Goal: Information Seeking & Learning: Find specific fact

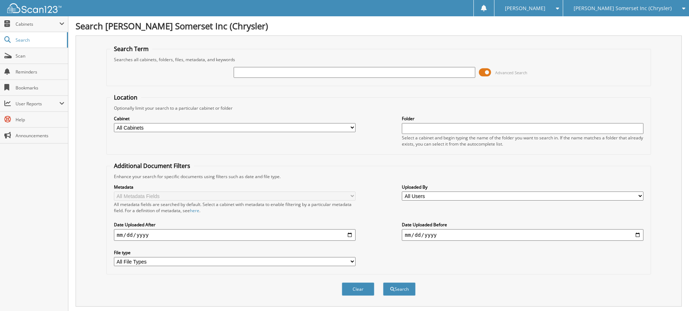
click at [641, 12] on div "[PERSON_NAME] Somerset Inc (Chrysler)" at bounding box center [626, 8] width 119 height 16
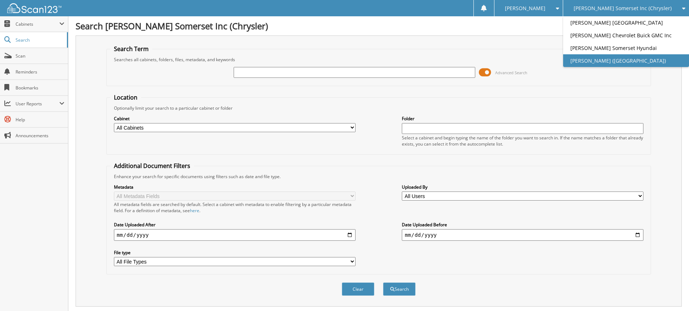
click at [643, 60] on link "[PERSON_NAME] ([GEOGRAPHIC_DATA])" at bounding box center [626, 60] width 126 height 13
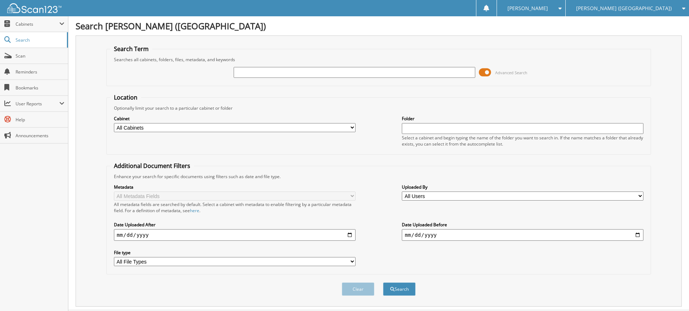
type input "J"
type input "PATTON, CH"
click at [383, 282] on button "Search" at bounding box center [399, 288] width 33 height 13
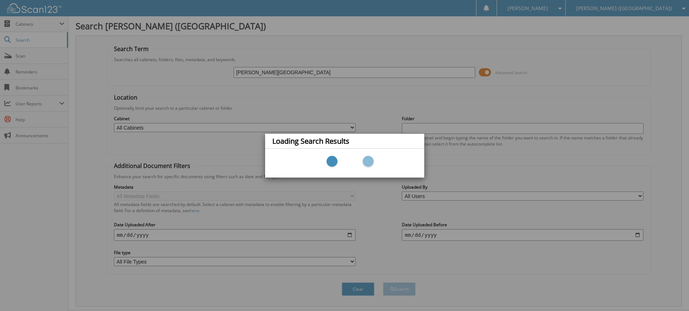
click at [253, 56] on div "Loading Search Results" at bounding box center [344, 155] width 689 height 311
click at [463, 89] on div "Loading Search Results" at bounding box center [344, 155] width 689 height 311
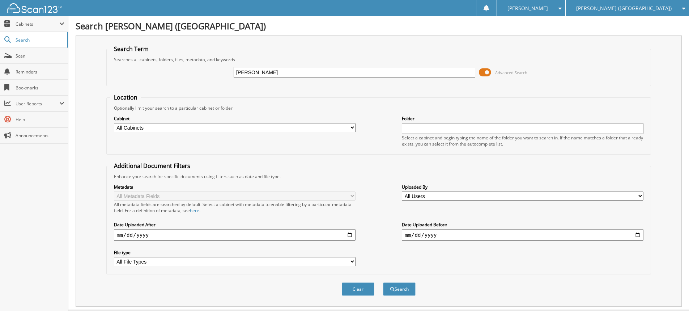
type input "[PERSON_NAME]"
click at [383, 282] on button "Search" at bounding box center [399, 288] width 33 height 13
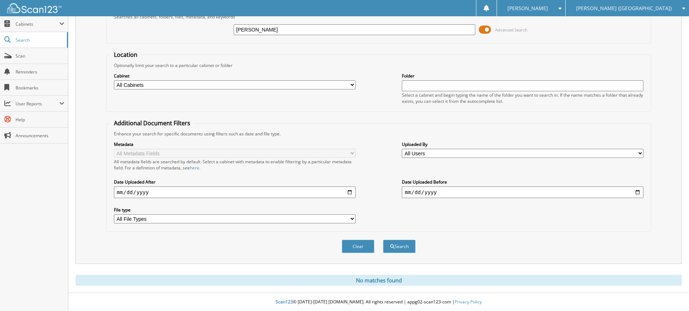
scroll to position [7, 0]
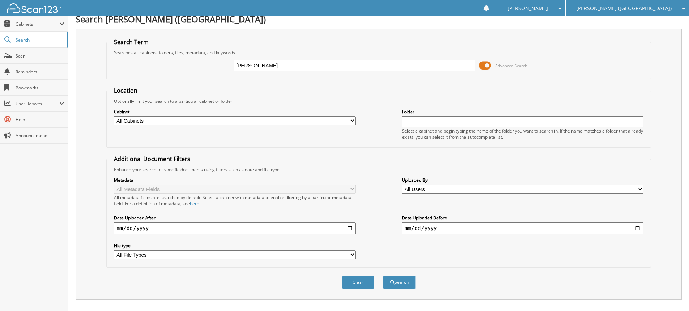
click at [277, 67] on input "[PERSON_NAME]" at bounding box center [355, 65] width 242 height 11
type input "[PERSON_NAME],"
click at [383, 275] on button "Search" at bounding box center [399, 281] width 33 height 13
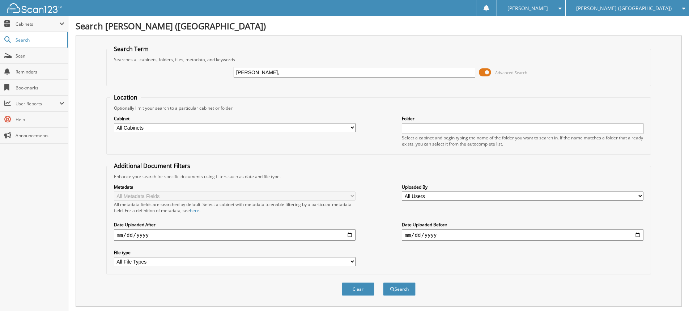
drag, startPoint x: 269, startPoint y: 73, endPoint x: 161, endPoint y: 55, distance: 109.6
click at [162, 55] on fieldset "Search Term Searches all cabinets, folders, files, metadata, and keywords PATTO…" at bounding box center [378, 65] width 545 height 41
type input "JH058833"
click at [383, 282] on button "Search" at bounding box center [399, 288] width 33 height 13
drag, startPoint x: 258, startPoint y: 76, endPoint x: 42, endPoint y: 67, distance: 216.1
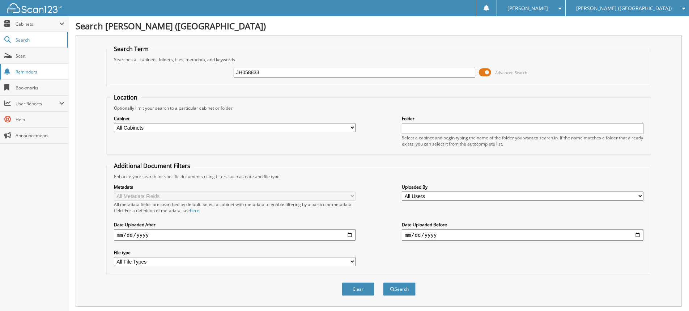
click at [167, 70] on div "JH058833 Advanced Search" at bounding box center [378, 73] width 537 height 20
type input "eg181952"
click at [383, 282] on button "Search" at bounding box center [399, 288] width 33 height 13
drag, startPoint x: 260, startPoint y: 77, endPoint x: 160, endPoint y: 35, distance: 109.0
click at [186, 42] on div "Search Term Searches all cabinets, folders, files, metadata, and keywords eg181…" at bounding box center [379, 170] width 606 height 271
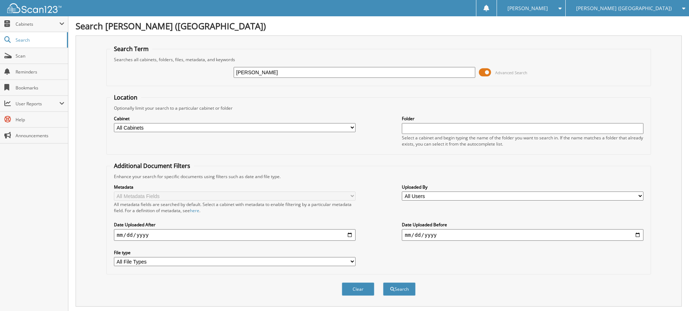
type input "[PERSON_NAME]"
click at [383, 282] on button "Search" at bounding box center [399, 288] width 33 height 13
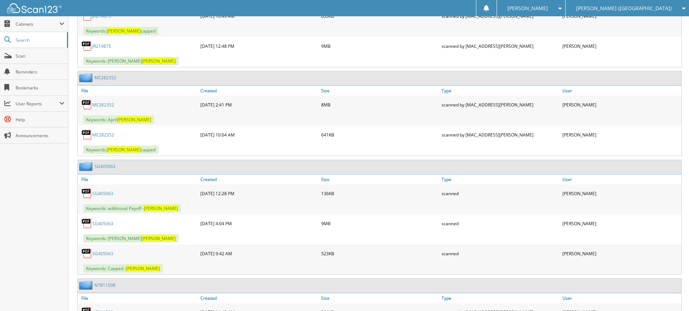
scroll to position [3617, 0]
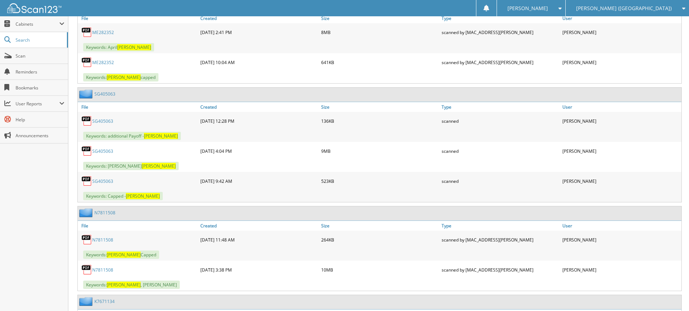
click at [109, 150] on link "SG405063" at bounding box center [102, 151] width 21 height 6
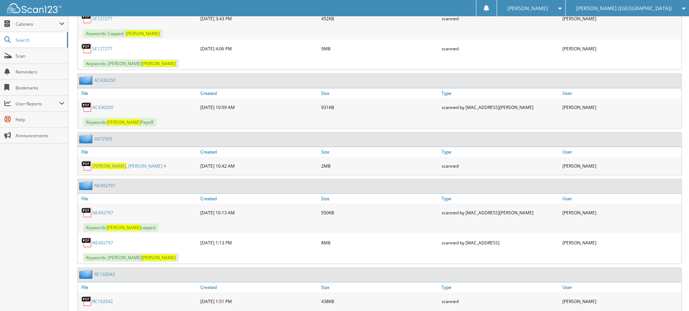
scroll to position [4087, 0]
